Goal: Go to known website: Go to known website

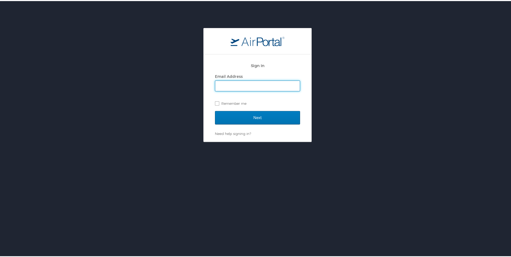
click at [232, 85] on input "Email Address" at bounding box center [257, 85] width 85 height 10
type input "bruno.pina1@autoliv.com"
click at [215, 102] on label "Remember me" at bounding box center [257, 102] width 85 height 8
click at [215, 102] on input "Remember me" at bounding box center [217, 102] width 4 height 4
checkbox input "true"
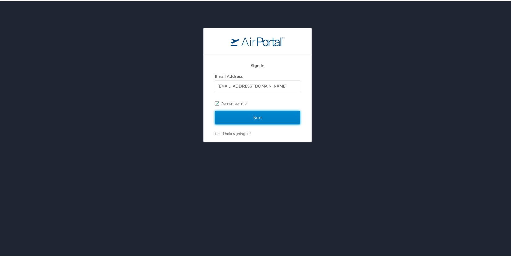
click at [261, 118] on input "Next" at bounding box center [257, 116] width 85 height 13
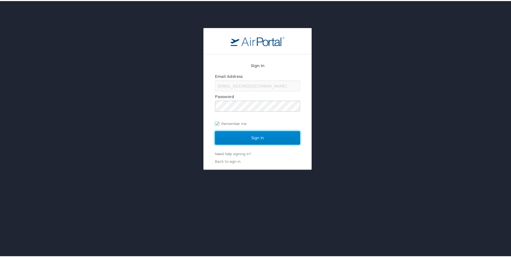
click at [252, 136] on input "Sign In" at bounding box center [257, 136] width 85 height 13
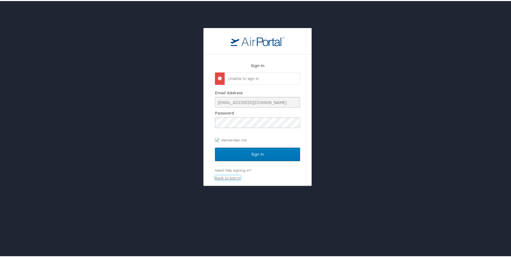
click at [230, 175] on link "Back to sign in" at bounding box center [228, 177] width 26 height 4
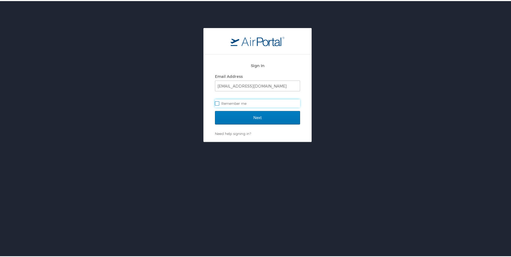
click at [216, 102] on label "Remember me" at bounding box center [257, 102] width 85 height 8
click at [216, 102] on input "Remember me" at bounding box center [217, 102] width 4 height 4
checkbox input "true"
click at [255, 117] on input "Next" at bounding box center [257, 116] width 85 height 13
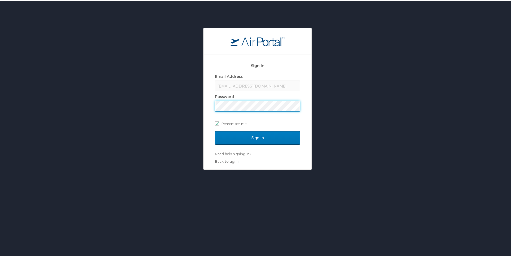
click at [215, 130] on input "Sign In" at bounding box center [257, 136] width 85 height 13
